Goal: Task Accomplishment & Management: Complete application form

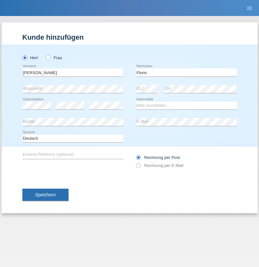
type input "Florin"
select select "RO"
select select "C"
select select "29"
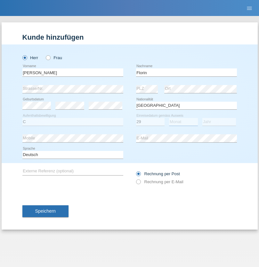
select select "02"
select select "2021"
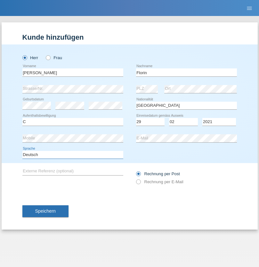
select select "en"
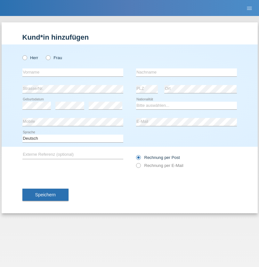
radio input "true"
click at [73, 72] on input "text" at bounding box center [72, 73] width 101 height 8
type input "Ruth"
click at [186, 72] on input "text" at bounding box center [186, 73] width 101 height 8
type input "Krebs"
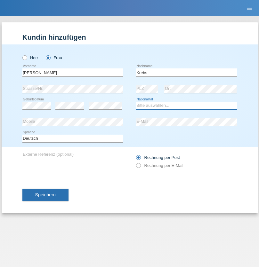
select select "CH"
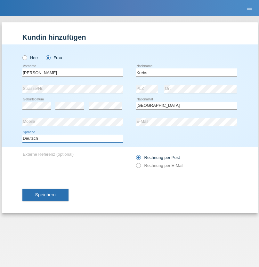
select select "en"
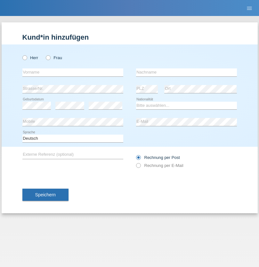
radio input "true"
click at [73, 72] on input "text" at bounding box center [72, 73] width 101 height 8
type input "Qovanaj"
click at [186, 72] on input "text" at bounding box center [186, 73] width 101 height 8
type input "Shaban"
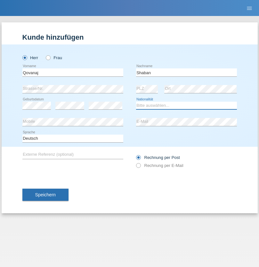
select select "CH"
radio input "true"
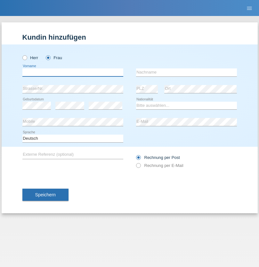
click at [73, 72] on input "text" at bounding box center [72, 73] width 101 height 8
type input "Dajana"
click at [186, 72] on input "text" at bounding box center [186, 73] width 101 height 8
type input "Leventic"
select select "HR"
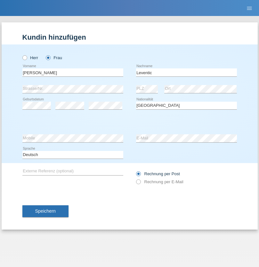
select select "C"
select select "21"
select select "01"
select select "2021"
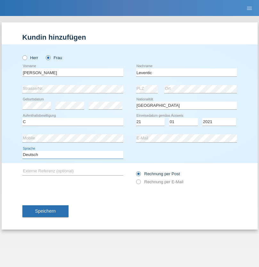
select select "en"
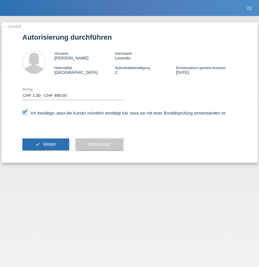
select select "1"
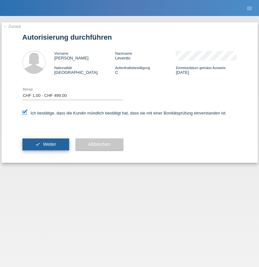
click at [45, 144] on span "Weiter" at bounding box center [49, 144] width 13 height 5
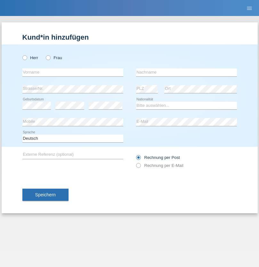
radio input "true"
click at [73, 72] on input "text" at bounding box center [72, 73] width 101 height 8
type input "Marco"
click at [186, 72] on input "text" at bounding box center [186, 73] width 101 height 8
type input "Weinlein"
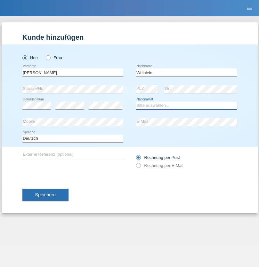
select select "CH"
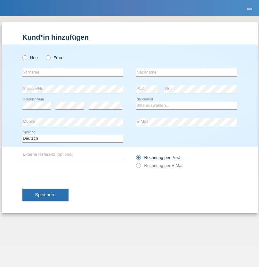
radio input "true"
click at [73, 72] on input "text" at bounding box center [72, 73] width 101 height 8
type input "Jashari lmeri"
click at [186, 72] on input "text" at bounding box center [186, 73] width 101 height 8
type input "Rabije"
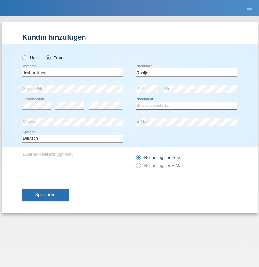
select select "CH"
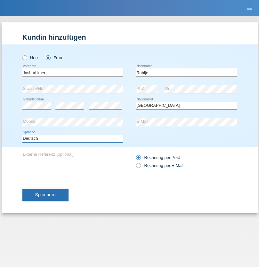
select select "en"
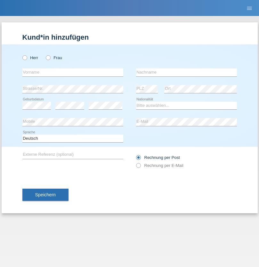
radio input "true"
click at [73, 72] on input "text" at bounding box center [72, 73] width 101 height 8
type input "firat"
click at [186, 72] on input "text" at bounding box center [186, 73] width 101 height 8
type input "kara"
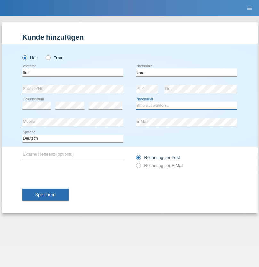
select select "CH"
radio input "true"
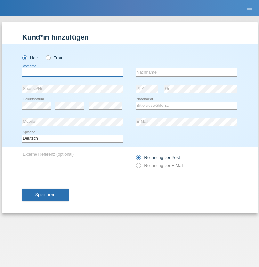
click at [73, 72] on input "text" at bounding box center [72, 73] width 101 height 8
type input "Gigov"
click at [186, 72] on input "text" at bounding box center [186, 73] width 101 height 8
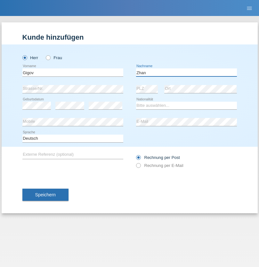
type input "Zhan"
select select "BG"
select select "C"
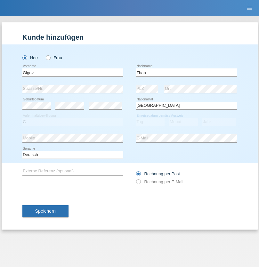
select select "23"
select select "10"
select select "2021"
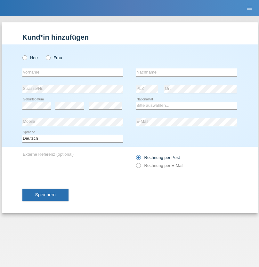
radio input "true"
click at [73, 72] on input "text" at bounding box center [72, 73] width 101 height 8
type input "Amand"
click at [186, 72] on input "text" at bounding box center [186, 73] width 101 height 8
type input "Pires"
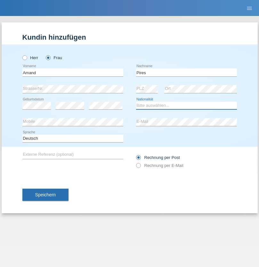
select select "CH"
radio input "true"
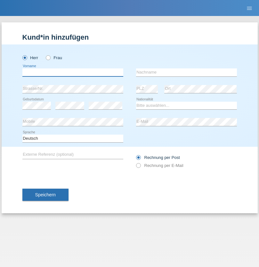
click at [73, 72] on input "text" at bounding box center [72, 73] width 101 height 8
type input "[PERSON_NAME]"
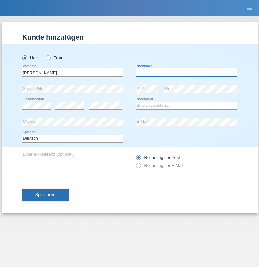
click at [186, 72] on input "text" at bounding box center [186, 73] width 101 height 8
type input "Saidi"
select select "CH"
radio input "true"
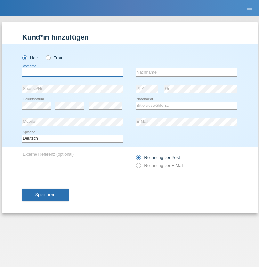
click at [73, 72] on input "text" at bounding box center [72, 73] width 101 height 8
type input "Matusa"
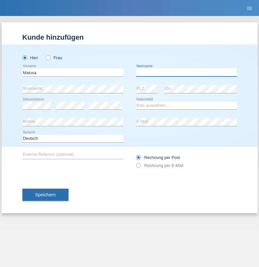
click at [186, 72] on input "text" at bounding box center [186, 73] width 101 height 8
type input "Marian valentin"
select select "OM"
select select "C"
select select "01"
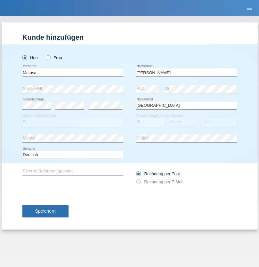
select select "06"
select select "2016"
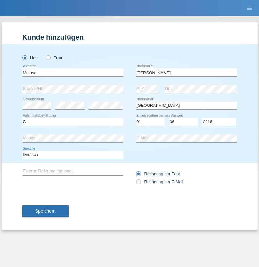
select select "en"
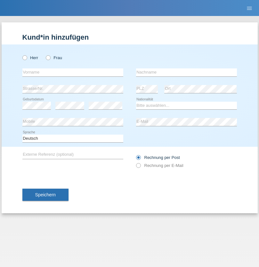
radio input "true"
click at [73, 72] on input "text" at bounding box center [72, 73] width 101 height 8
type input "Edinson Maurício"
click at [186, 72] on input "text" at bounding box center [186, 73] width 101 height 8
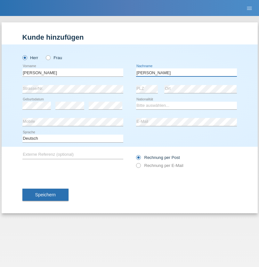
type input "Branquinho Alexander"
select select "PT"
select select "C"
select select "23"
select select "08"
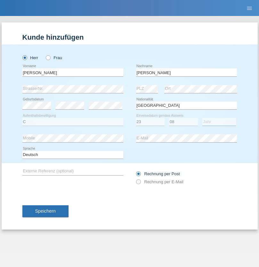
select select "2021"
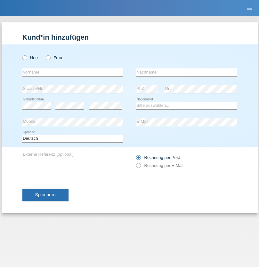
radio input "true"
click at [73, 72] on input "text" at bounding box center [72, 73] width 101 height 8
type input "Luca"
click at [186, 72] on input "text" at bounding box center [186, 73] width 101 height 8
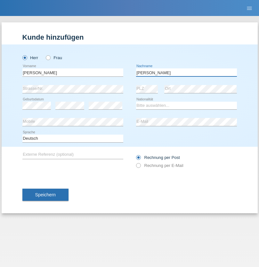
type input "Meier"
select select "CH"
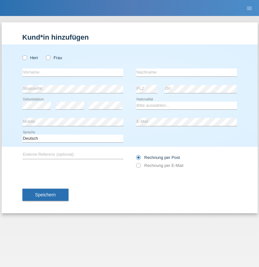
radio input "true"
click at [73, 72] on input "text" at bounding box center [72, 73] width 101 height 8
type input "Szilvia"
click at [186, 72] on input "text" at bounding box center [186, 73] width 101 height 8
type input "Olakh"
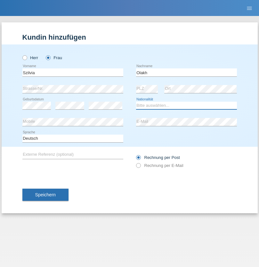
select select "UA"
select select "C"
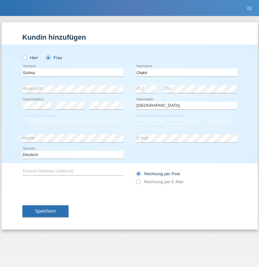
select select "14"
select select "09"
select select "2021"
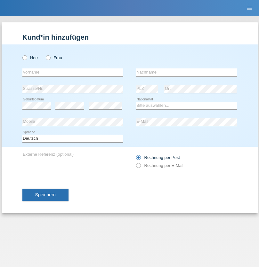
radio input "true"
click at [73, 72] on input "text" at bounding box center [72, 73] width 101 height 8
type input "Asrit"
click at [186, 72] on input "text" at bounding box center [186, 73] width 101 height 8
type input "Kupa"
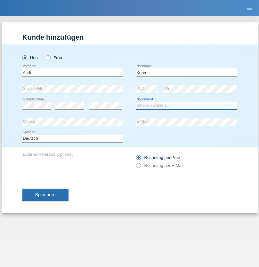
select select "MK"
select select "C"
select select "27"
select select "05"
radio input "true"
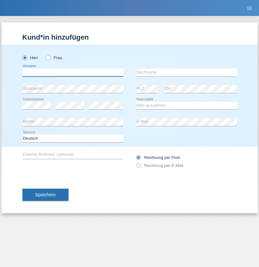
click at [73, 72] on input "text" at bounding box center [72, 73] width 101 height 8
type input "Ibrahim"
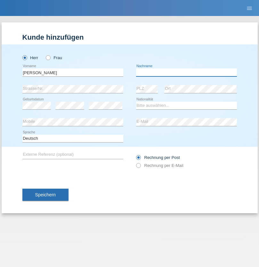
click at [186, 72] on input "text" at bounding box center [186, 73] width 101 height 8
type input "Abbas"
select select "SY"
select select "C"
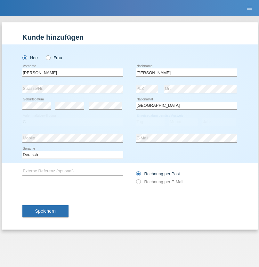
select select "14"
select select "09"
select select "2021"
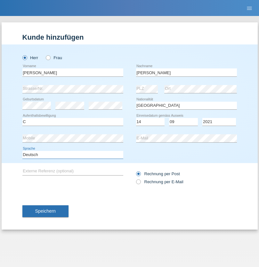
select select "en"
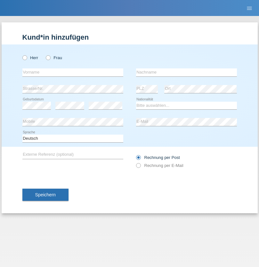
radio input "true"
select select "CH"
radio input "true"
click at [73, 72] on input "text" at bounding box center [72, 73] width 101 height 8
type input "Katarina"
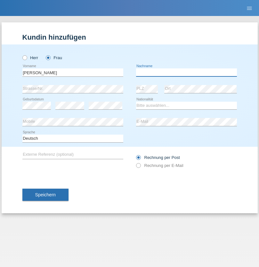
click at [186, 72] on input "text" at bounding box center [186, 73] width 101 height 8
type input "Bacic"
select select "CH"
